Goal: Information Seeking & Learning: Learn about a topic

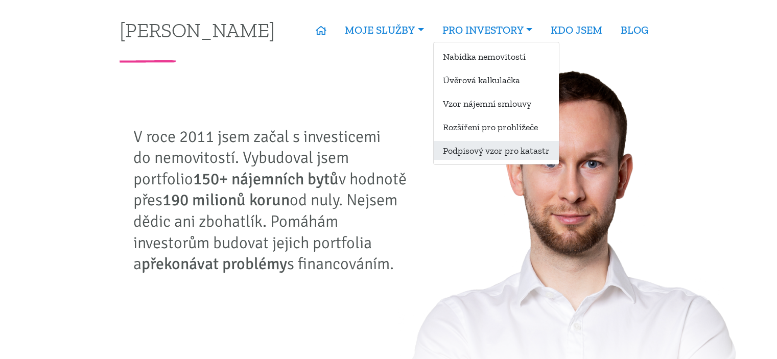
click at [482, 152] on link "Podpisový vzor pro katastr" at bounding box center [496, 150] width 125 height 19
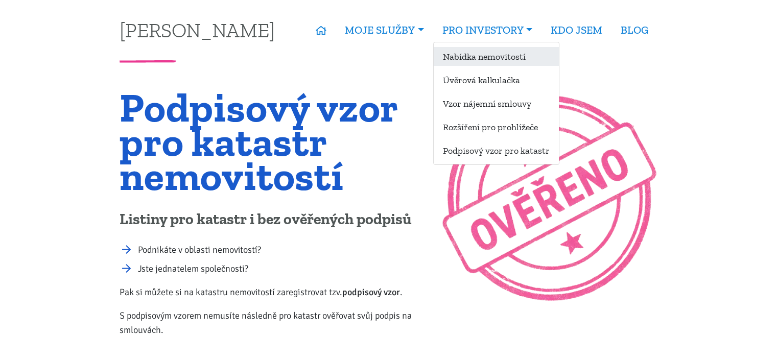
click at [482, 57] on link "Nabídka nemovitostí" at bounding box center [496, 56] width 125 height 19
